Goal: Information Seeking & Learning: Compare options

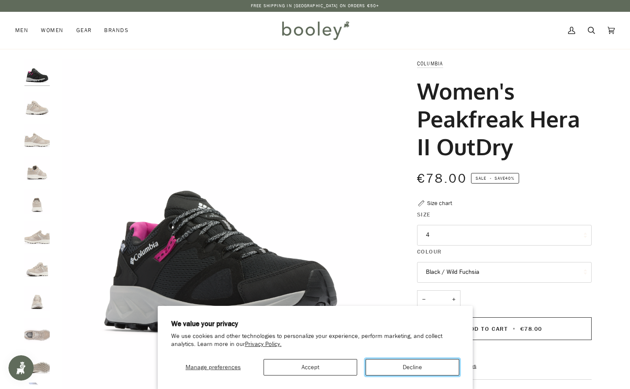
click at [408, 366] on button "Decline" at bounding box center [413, 367] width 94 height 16
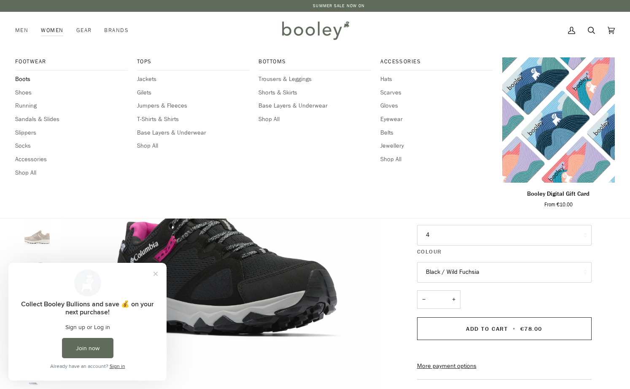
click at [21, 81] on span "Boots" at bounding box center [71, 79] width 113 height 9
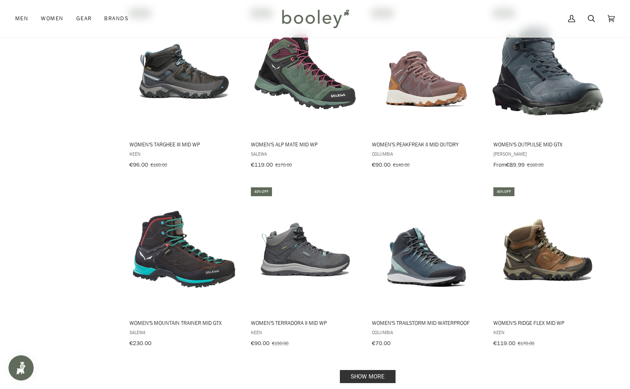
scroll to position [685, 0]
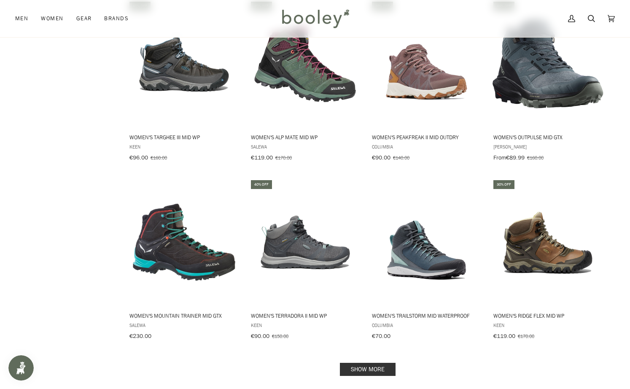
click at [354, 366] on link "Show more" at bounding box center [368, 369] width 56 height 13
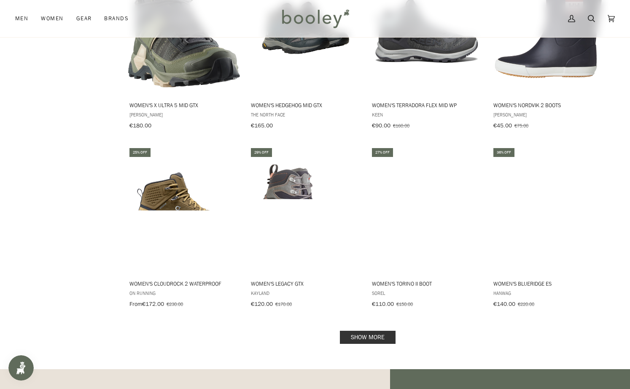
scroll to position [1646, 0]
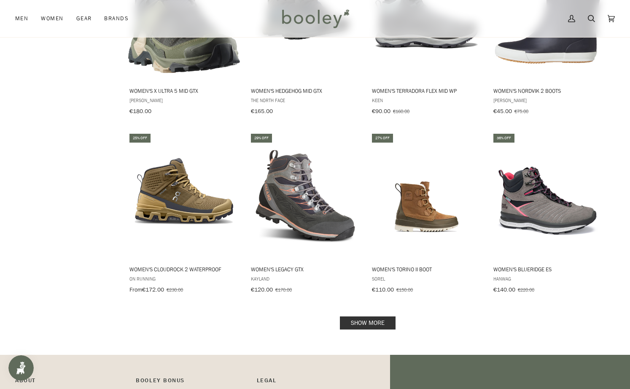
click at [358, 316] on link "Show more" at bounding box center [368, 322] width 56 height 13
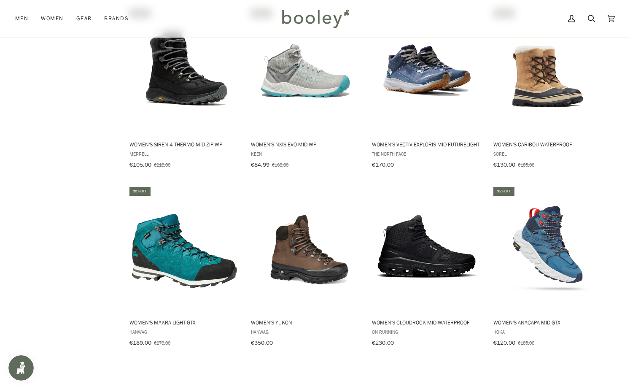
scroll to position [2184, 0]
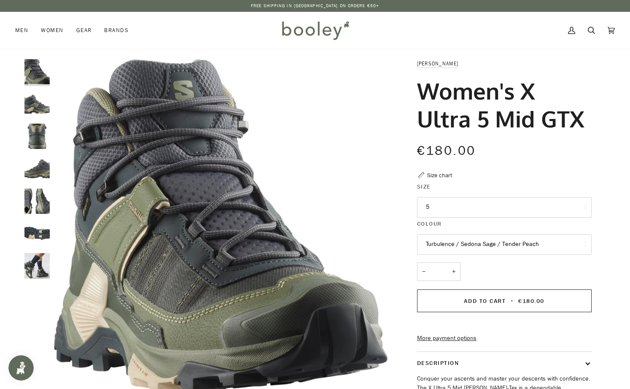
click at [34, 263] on img "Salomon Women's X Ultra 5 Mid GTX Turbulence / Sedona Sage / Tender Peach - Boo…" at bounding box center [36, 265] width 25 height 25
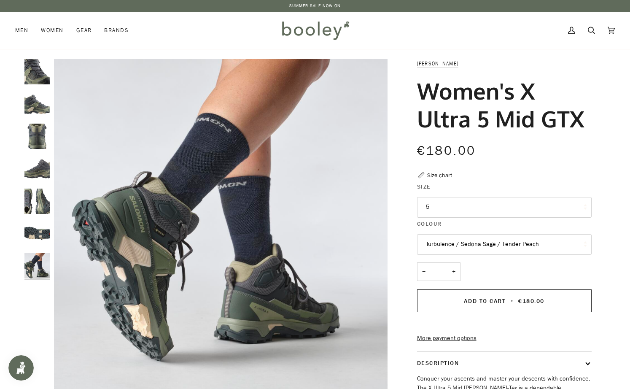
click at [27, 222] on img "Salomon Women's X Ultra 5 Mid GTX Turbulence / Sedona Sage / Tender Peach - Boo…" at bounding box center [36, 233] width 25 height 25
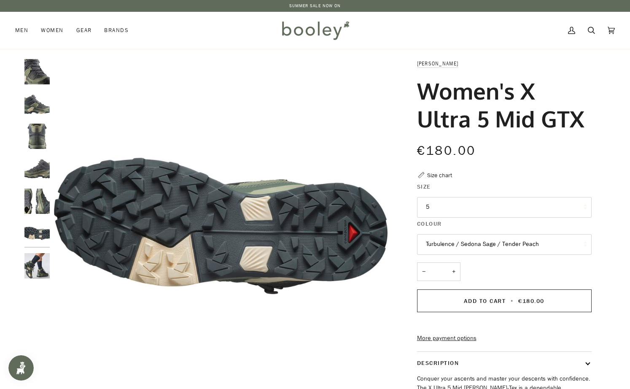
click at [33, 203] on img "Salomon Women's X Ultra 5 Mid GTX Turbulence / Sedona Sage / Tender Peach - Boo…" at bounding box center [36, 201] width 25 height 25
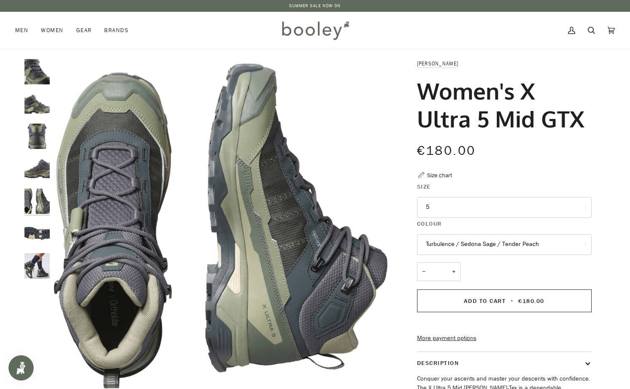
click at [38, 171] on img "Salomon Women's X Ultra 5 Mid GTX Turbulence / Sedona Sage / Tender Peach - Boo…" at bounding box center [36, 168] width 25 height 25
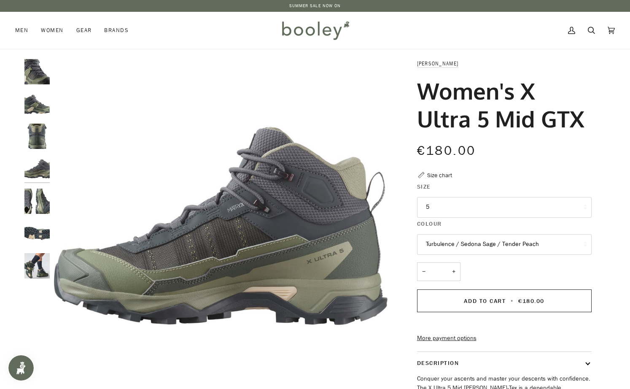
click at [40, 148] on img "Salomon Women's X Ultra 5 Mid GTX Turbulence / Sedona Sage / Tender Peach - Boo…" at bounding box center [36, 136] width 25 height 25
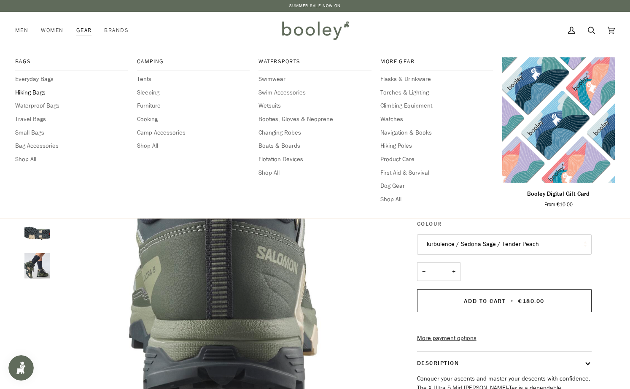
click at [50, 91] on span "Hiking Bags" at bounding box center [71, 92] width 113 height 9
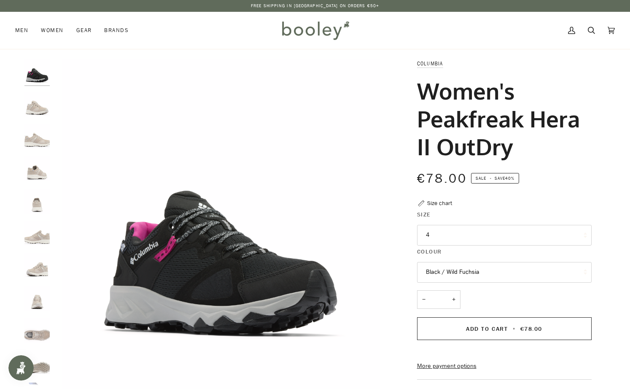
click at [32, 112] on img "Columbia Women's Peakfreak Hera II OutDry Soft Taupe / Sea Salt - Booley Galway" at bounding box center [36, 104] width 25 height 25
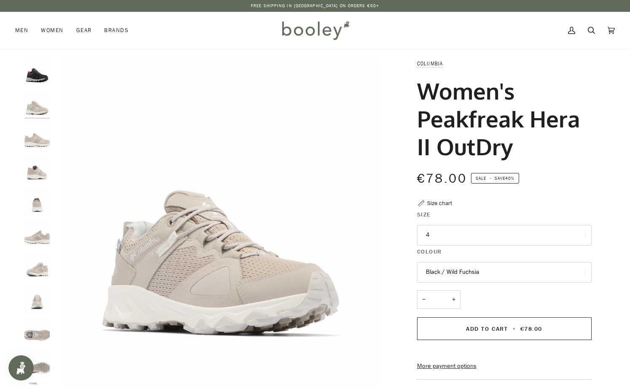
click at [36, 136] on img "Columbia Women's Peakfreak Hera II OutDry Soft Taupe / Sea Salt - Booley Galway" at bounding box center [36, 136] width 25 height 25
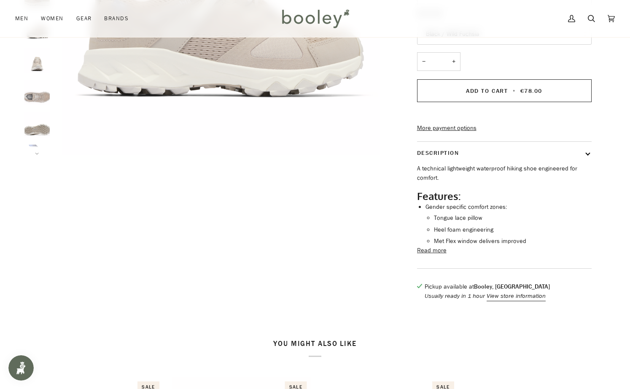
click at [37, 146] on button "Next" at bounding box center [36, 148] width 25 height 13
click at [36, 140] on img "Columbia Women's Peakfreak Hera II OutDry Soft Taupe / Sea Salt - Booley Galway" at bounding box center [36, 135] width 25 height 25
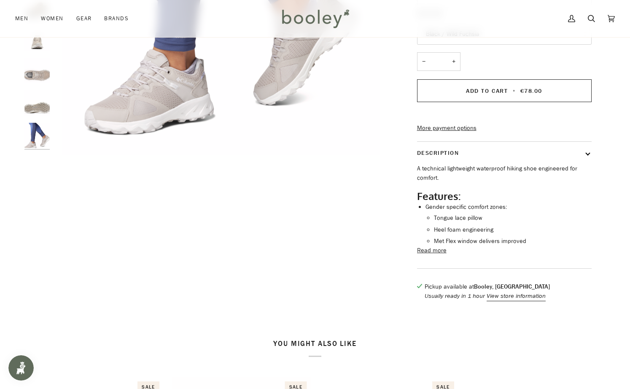
scroll to position [0, 0]
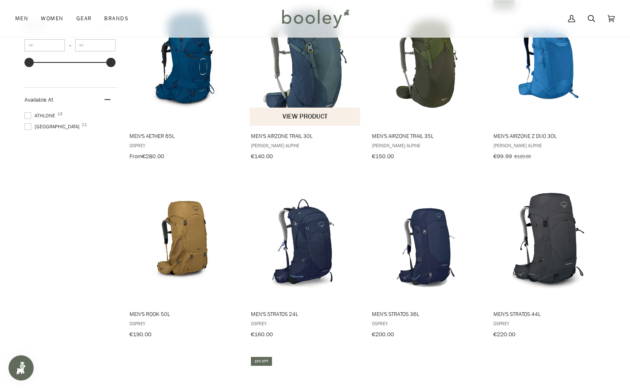
scroll to position [513, 0]
